Goal: Information Seeking & Learning: Learn about a topic

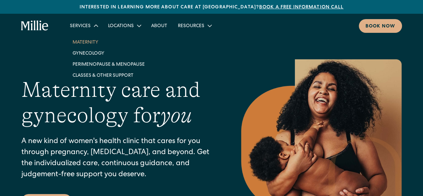
click at [92, 43] on link "Maternity" at bounding box center [108, 41] width 83 height 11
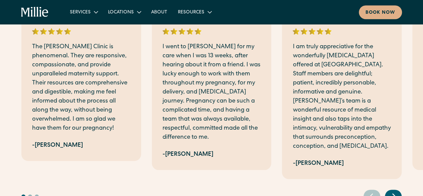
scroll to position [1604, 0]
click at [394, 190] on icon "Next slide" at bounding box center [394, 195] width 10 height 10
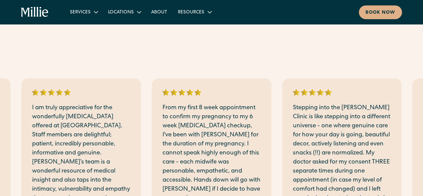
scroll to position [1542, 0]
click at [161, 10] on link "About" at bounding box center [159, 11] width 27 height 11
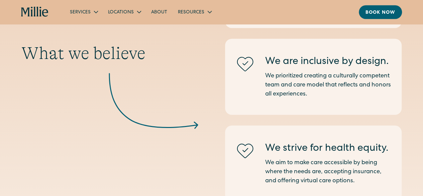
scroll to position [896, 0]
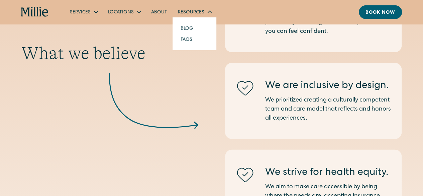
click at [188, 6] on div "Resources" at bounding box center [194, 11] width 44 height 11
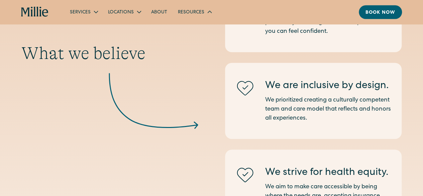
click at [188, 6] on div "Resources" at bounding box center [194, 11] width 44 height 11
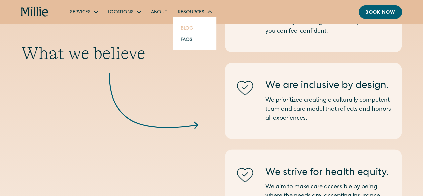
click at [183, 29] on link "Blog" at bounding box center [186, 28] width 23 height 11
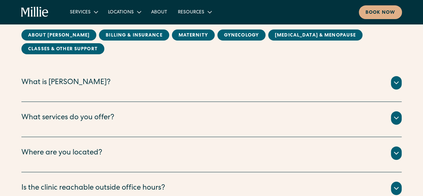
scroll to position [88, 0]
drag, startPoint x: 152, startPoint y: 128, endPoint x: 371, endPoint y: 107, distance: 219.5
click at [371, 107] on div "What services do you offer? We offer maternity , gynecology , perimenopause & m…" at bounding box center [211, 119] width 380 height 35
click at [395, 117] on icon at bounding box center [396, 118] width 8 height 8
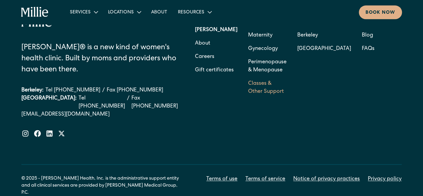
scroll to position [1693, 0]
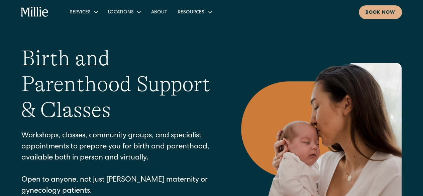
click at [217, 77] on div "Birth and Parenthood Support & Classes Workshops, classes, community groups, an…" at bounding box center [211, 134] width 380 height 179
click at [205, 139] on p "Workshops, classes, community groups, and specialist appointments to prepare yo…" at bounding box center [117, 163] width 193 height 66
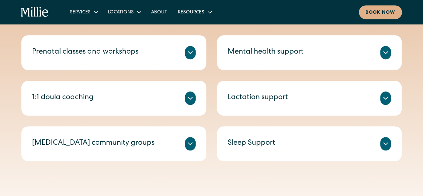
click at [386, 105] on div "Get expert prenatal and postpartum support from a certified Lactation Consultan…" at bounding box center [309, 106] width 163 height 3
click at [386, 102] on div "Lactation support Get expert prenatal and postpartum support from a certified L…" at bounding box center [309, 98] width 185 height 35
click at [386, 102] on div at bounding box center [385, 97] width 11 height 13
